Goal: Use online tool/utility: Utilize a website feature to perform a specific function

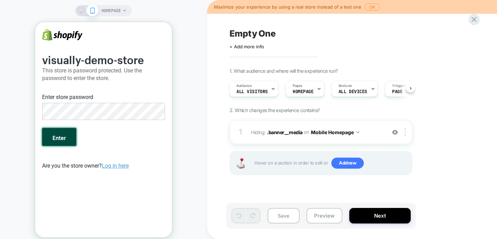
click at [68, 136] on button "Enter" at bounding box center [59, 137] width 34 height 18
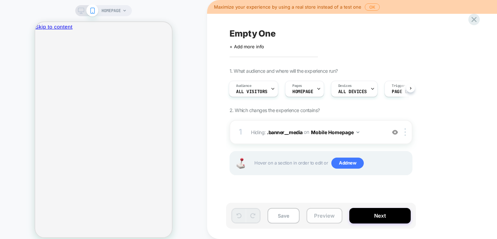
click at [323, 212] on button "Preview" at bounding box center [324, 216] width 36 height 16
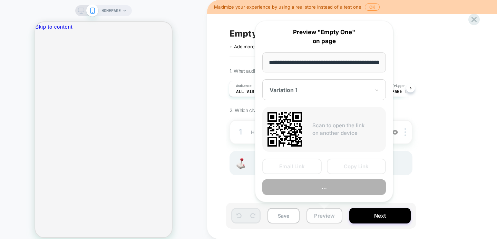
scroll to position [0, 63]
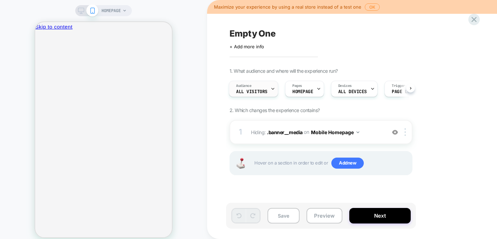
click at [238, 92] on span "All Visitors" at bounding box center [251, 91] width 31 height 5
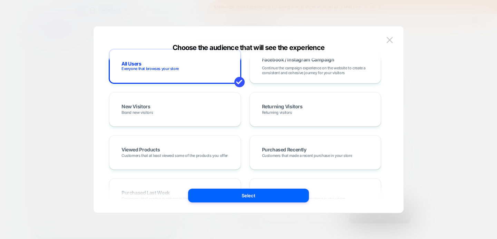
scroll to position [63, 0]
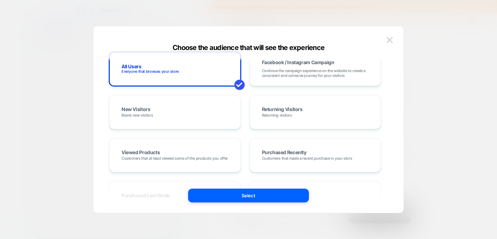
drag, startPoint x: 332, startPoint y: 48, endPoint x: 205, endPoint y: 48, distance: 127.3
click at [205, 48] on div "Choose the audience that will see the experience" at bounding box center [248, 47] width 310 height 8
drag, startPoint x: 174, startPoint y: 46, endPoint x: 316, endPoint y: 41, distance: 142.5
click at [316, 41] on div "Choose the audience that will see the experience Custom Audience Build your own…" at bounding box center [248, 123] width 310 height 180
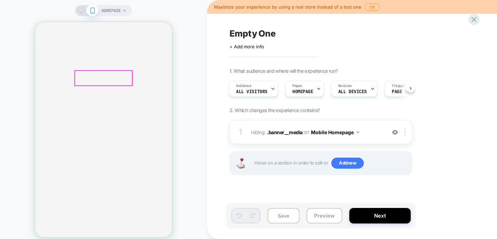
scroll to position [35, 0]
click at [117, 11] on span "HOMEPAGE" at bounding box center [110, 10] width 19 height 11
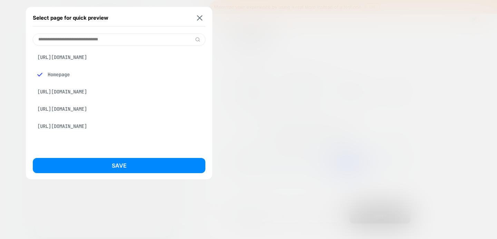
click at [103, 64] on div "[URL][DOMAIN_NAME]" at bounding box center [119, 57] width 172 height 13
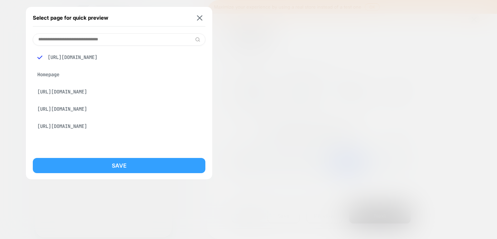
click at [140, 167] on button "Save" at bounding box center [119, 165] width 172 height 15
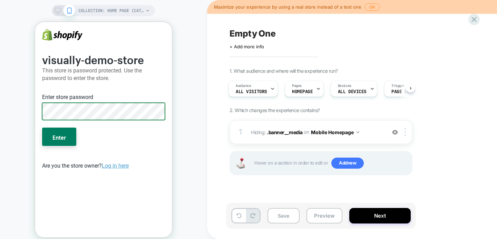
scroll to position [0, 0]
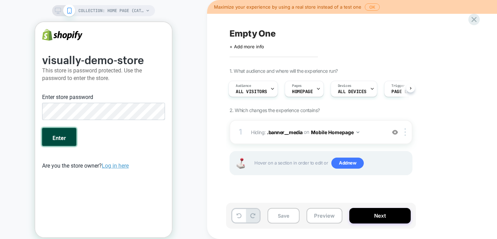
click at [64, 136] on button "Enter" at bounding box center [59, 137] width 34 height 18
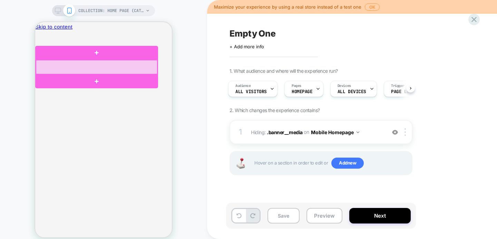
click at [62, 66] on div at bounding box center [96, 67] width 121 height 14
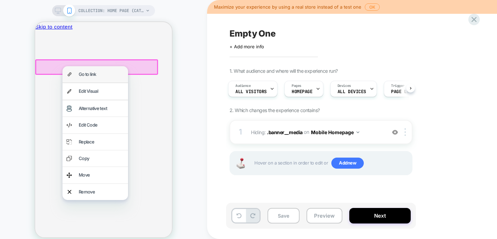
click at [89, 76] on div "Go to link" at bounding box center [101, 74] width 45 height 8
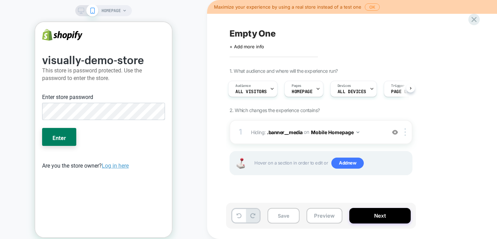
scroll to position [0, 2]
click at [64, 134] on button "Enter" at bounding box center [59, 137] width 34 height 18
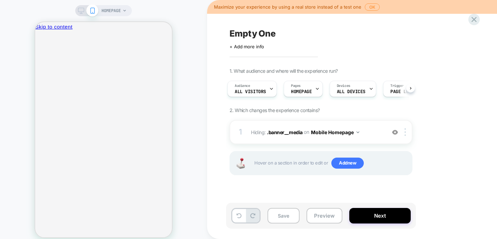
scroll to position [0, 0]
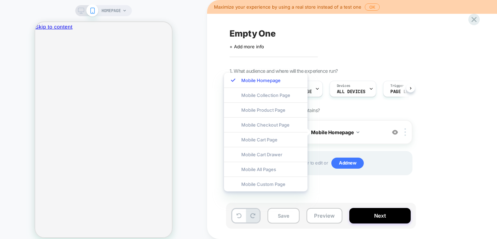
click at [77, 11] on div "HOMEPAGE" at bounding box center [103, 10] width 57 height 11
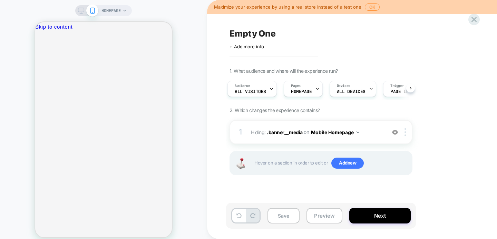
click at [79, 10] on icon at bounding box center [81, 11] width 6 height 6
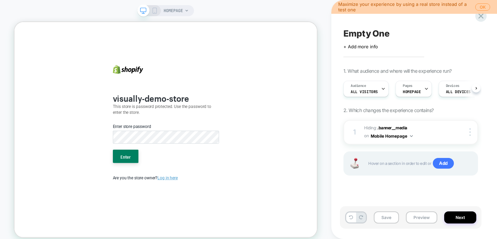
scroll to position [0, 0]
click at [172, 204] on button "Enter" at bounding box center [163, 201] width 34 height 18
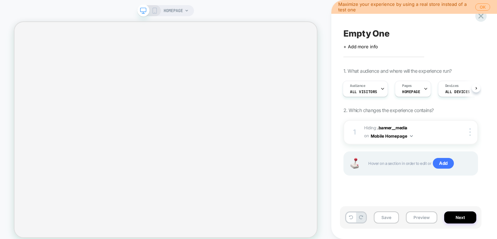
scroll to position [0, 0]
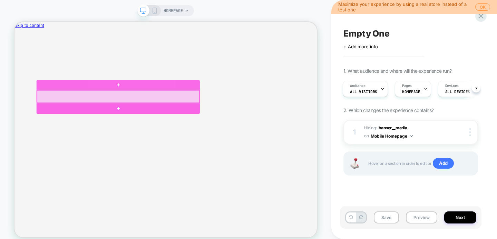
click at [128, 124] on div at bounding box center [152, 121] width 216 height 17
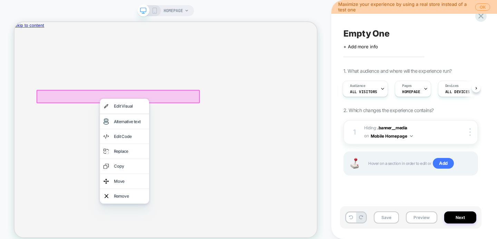
click at [128, 124] on div at bounding box center [161, 124] width 66 height 0
click at [145, 133] on div "Edit Visual" at bounding box center [161, 135] width 66 height 20
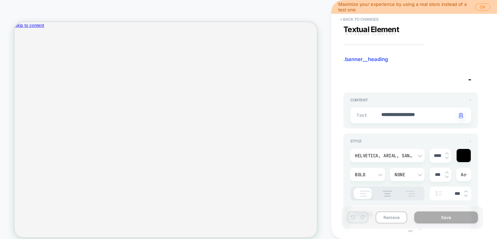
type textarea "*"
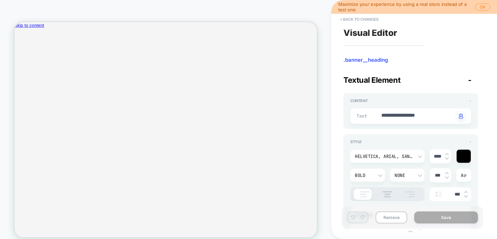
scroll to position [1, 0]
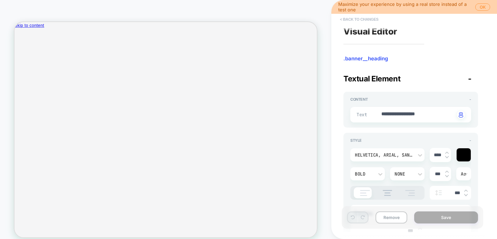
click at [350, 20] on button "< Back to changes" at bounding box center [359, 19] width 46 height 11
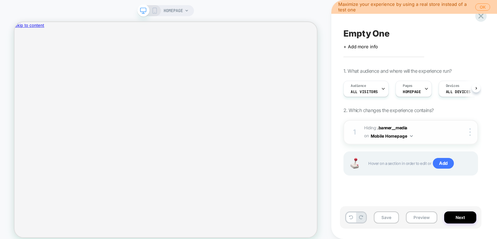
scroll to position [0, 0]
click at [442, 164] on span "Add" at bounding box center [442, 163] width 21 height 11
